Goal: Information Seeking & Learning: Learn about a topic

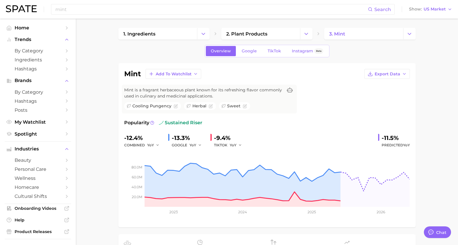
scroll to position [291, 0]
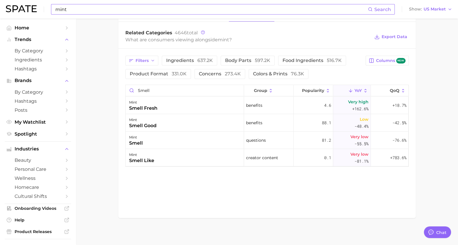
click at [167, 10] on input "mint" at bounding box center [211, 9] width 313 height 10
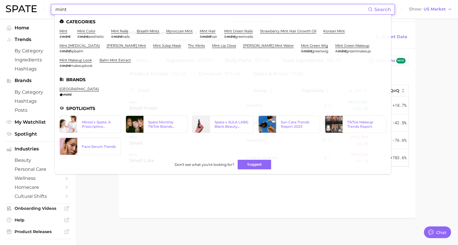
click at [167, 10] on input "mint" at bounding box center [211, 9] width 313 height 10
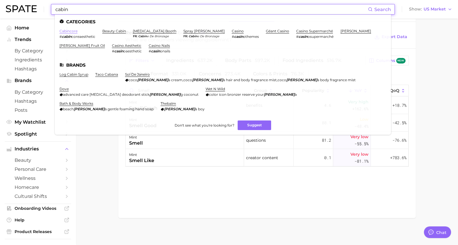
type input "cabin"
click at [72, 31] on link "cabincore" at bounding box center [68, 31] width 18 height 4
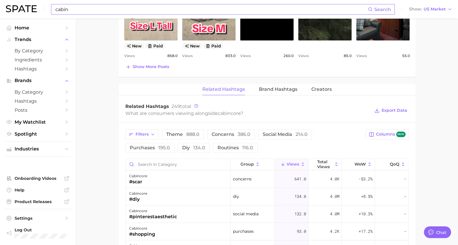
scroll to position [473, 0]
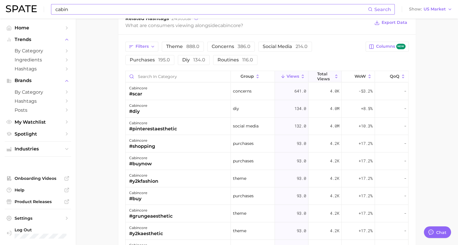
click at [321, 75] on span "Total Views" at bounding box center [324, 76] width 15 height 9
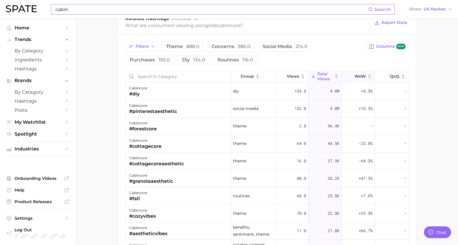
click at [367, 74] on icon at bounding box center [369, 76] width 5 height 5
